Goal: Task Accomplishment & Management: Manage account settings

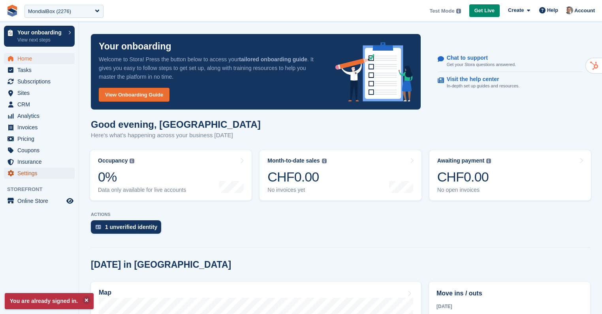
click at [36, 171] on span "Settings" at bounding box center [40, 172] width 47 height 11
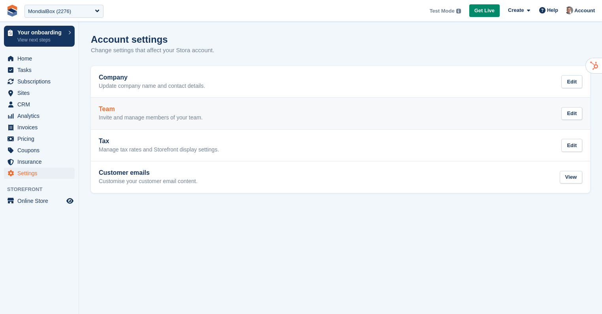
click at [144, 107] on h2 "Team" at bounding box center [151, 108] width 104 height 7
